Goal: Navigation & Orientation: Find specific page/section

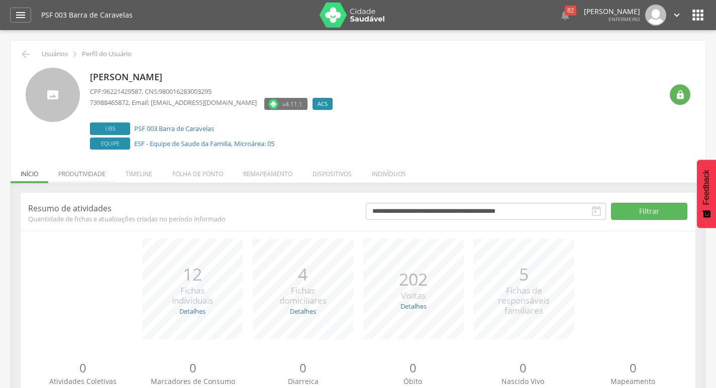
click at [88, 178] on li "Produtividade" at bounding box center [81, 172] width 67 height 24
click at [88, 178] on ul "Início Produtividade Timeline Folha de ponto Remapeamento Gerenciar acesso Quar…" at bounding box center [358, 174] width 695 height 9
click at [82, 173] on li "Produtividade" at bounding box center [81, 172] width 67 height 24
click at [96, 175] on li "Produtividade" at bounding box center [81, 172] width 67 height 24
click at [73, 172] on li "Produtividade" at bounding box center [81, 172] width 67 height 24
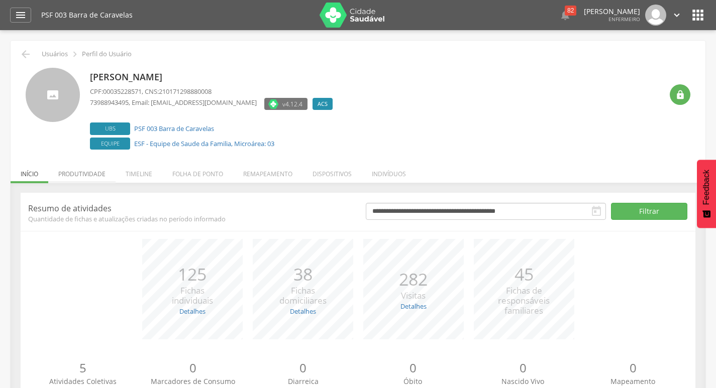
click at [63, 173] on li "Produtividade" at bounding box center [81, 172] width 67 height 24
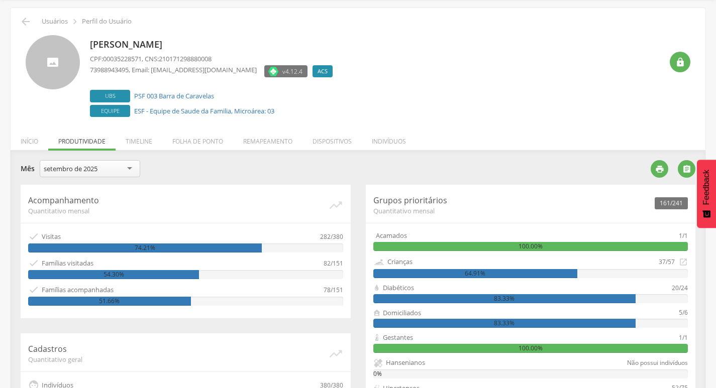
scroll to position [50, 0]
